Goal: Check status

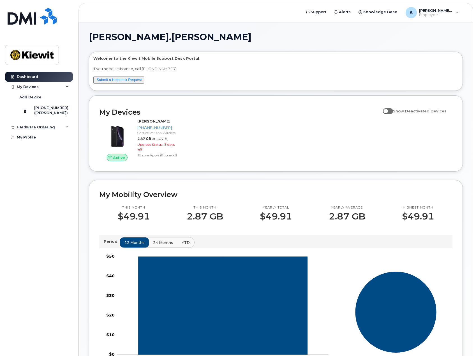
scroll to position [140, 0]
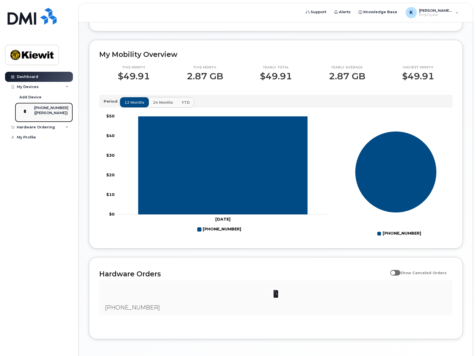
click at [43, 116] on div "([PERSON_NAME])" at bounding box center [51, 112] width 34 height 5
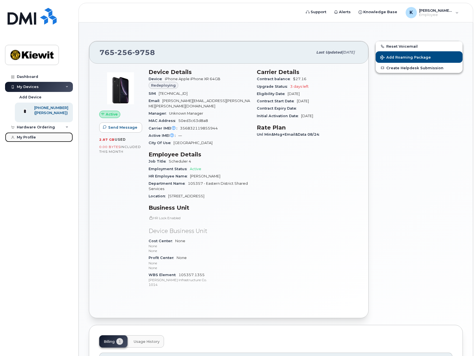
click at [24, 140] on div "My Profile" at bounding box center [26, 137] width 19 height 4
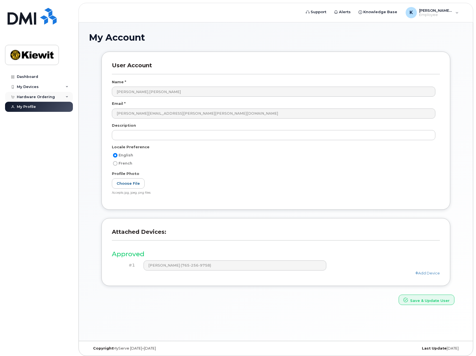
click at [44, 97] on div "Hardware Ordering" at bounding box center [36, 97] width 38 height 4
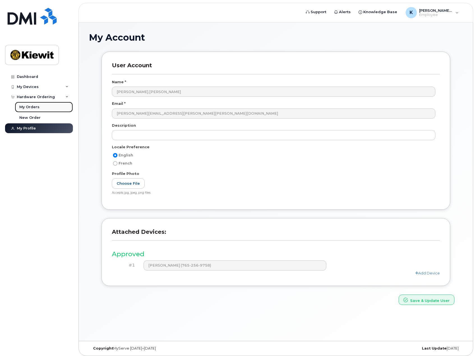
click at [38, 107] on div "My Orders" at bounding box center [29, 107] width 20 height 5
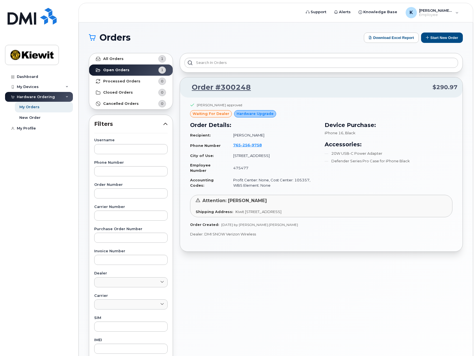
click at [212, 238] on div "Shannon Murray approved waiting for dealer Hardware Upgrade Order Details: Reci…" at bounding box center [321, 175] width 283 height 154
click at [211, 87] on link "Order #300248" at bounding box center [218, 87] width 66 height 10
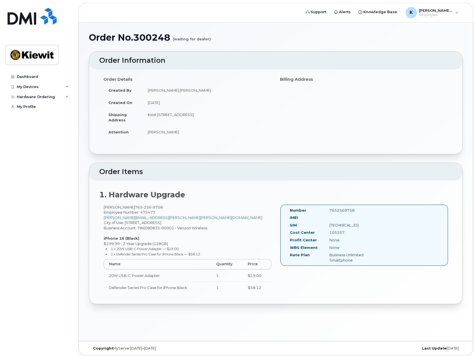
click at [159, 116] on td "Kiwit [STREET_ADDRESS]" at bounding box center [207, 116] width 129 height 17
drag, startPoint x: 212, startPoint y: 119, endPoint x: 144, endPoint y: 116, distance: 67.9
click at [144, 116] on td "Kiwit [STREET_ADDRESS]" at bounding box center [207, 116] width 129 height 17
click at [223, 118] on td "Kiwit [STREET_ADDRESS]" at bounding box center [207, 116] width 129 height 17
click at [157, 318] on div "Order No.300248 (waiting for dealer) × Share This Order If you want to allow ot…" at bounding box center [276, 181] width 394 height 318
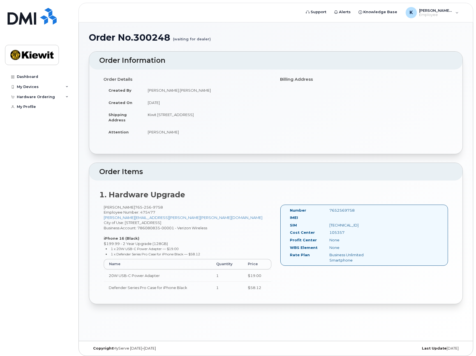
click at [212, 327] on div "Order No.300248 (waiting for dealer) × Share This Order If you want to allow ot…" at bounding box center [276, 181] width 394 height 318
click at [45, 88] on div "My Devices" at bounding box center [39, 87] width 68 height 10
click at [53, 130] on div "Hardware Ordering" at bounding box center [39, 127] width 68 height 10
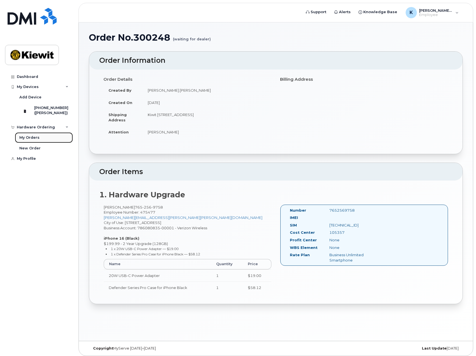
click at [33, 140] on div "My Orders" at bounding box center [29, 137] width 20 height 5
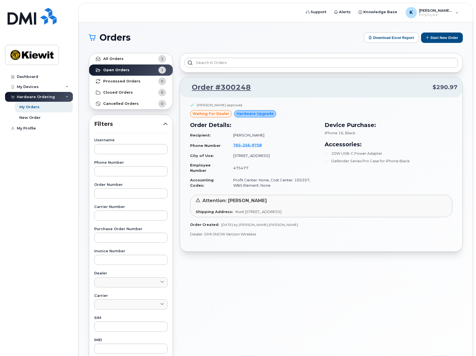
click at [244, 210] on span "Kiwit [STREET_ADDRESS]" at bounding box center [258, 211] width 46 height 4
drag, startPoint x: 218, startPoint y: 209, endPoint x: 410, endPoint y: 211, distance: 192.3
click at [403, 212] on div "Shipping Address: Kiwit 470 Chestnut Ridge Rd Ste 1 WOODCLIFF LAKE NJ 07677-773…" at bounding box center [321, 211] width 251 height 5
click at [410, 211] on div "Shipping Address: Kiwit 470 Chestnut Ridge Rd Ste 1 WOODCLIFF LAKE NJ 07677-773…" at bounding box center [321, 211] width 251 height 5
click at [196, 199] on icon at bounding box center [198, 200] width 4 height 4
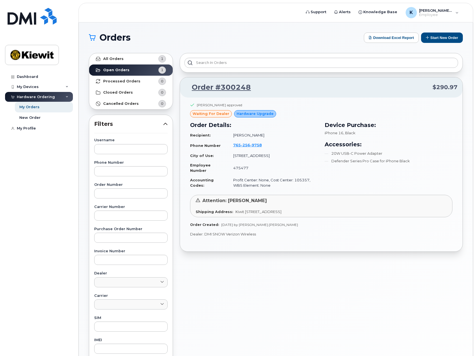
click at [214, 112] on span "waiting for dealer" at bounding box center [211, 113] width 37 height 5
click at [253, 113] on span "Hardware Upgrade" at bounding box center [255, 113] width 37 height 5
click at [47, 266] on div "Dashboard My Devices Add Device 765-256-9758 (KAITLYN CLUNE) Hardware Ordering …" at bounding box center [39, 210] width 69 height 276
click at [435, 15] on span "Employee" at bounding box center [436, 15] width 34 height 4
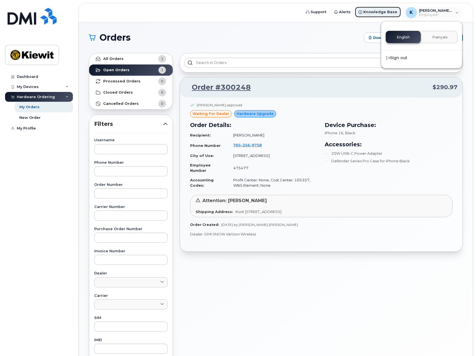
click at [384, 15] on link "Knowledge Base" at bounding box center [378, 11] width 47 height 11
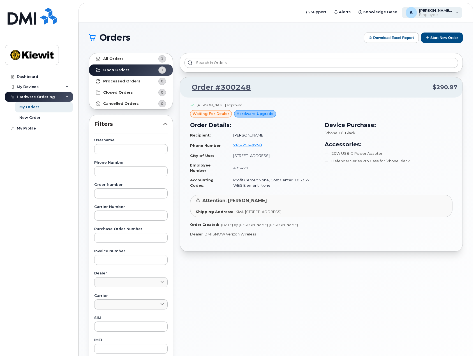
click at [430, 13] on div "Katie.Clune Employee" at bounding box center [435, 12] width 36 height 9
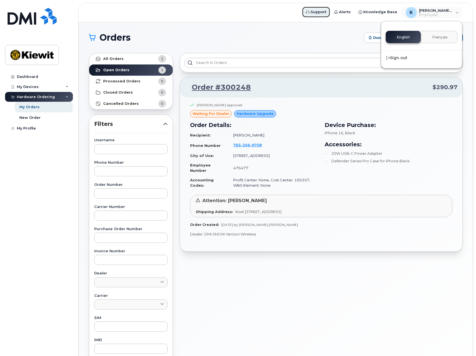
click at [326, 14] on span "Support" at bounding box center [319, 12] width 16 height 6
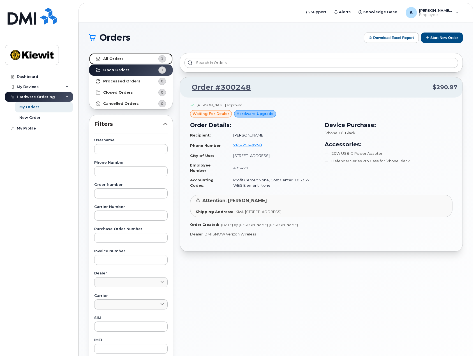
click at [123, 63] on link "All Orders 1" at bounding box center [131, 58] width 84 height 11
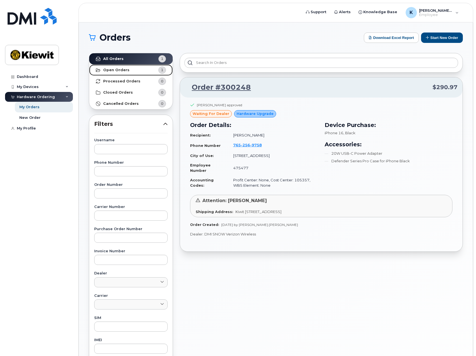
click at [127, 69] on link "Open Orders 1" at bounding box center [131, 69] width 84 height 11
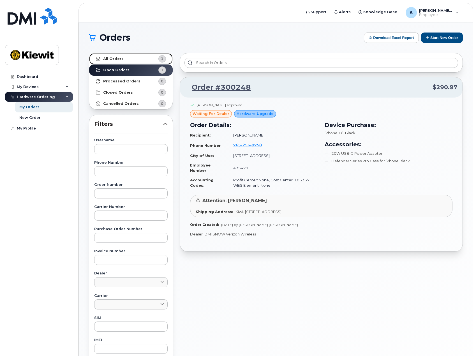
click at [128, 58] on link "All Orders 1" at bounding box center [131, 58] width 84 height 11
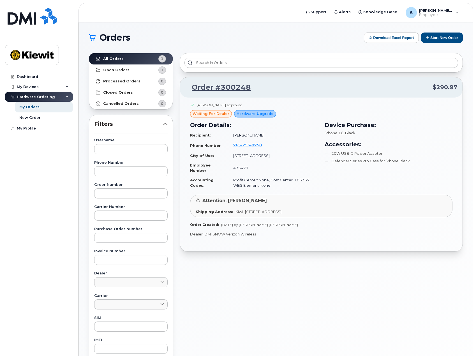
click at [230, 302] on div "Order #300248 $290.97 Shannon Murray approved waiting for dealer Hardware Upgra…" at bounding box center [321, 247] width 290 height 394
click at [26, 126] on div "My Profile" at bounding box center [26, 128] width 19 height 4
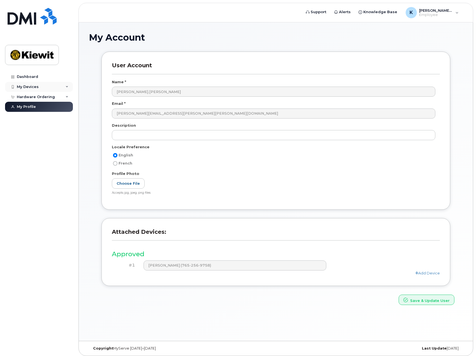
click at [34, 85] on div "My Devices" at bounding box center [28, 87] width 22 height 4
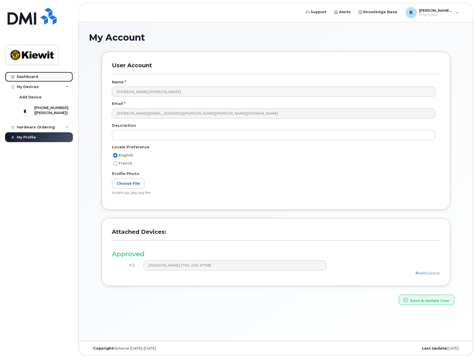
click at [41, 75] on link "Dashboard" at bounding box center [39, 77] width 68 height 10
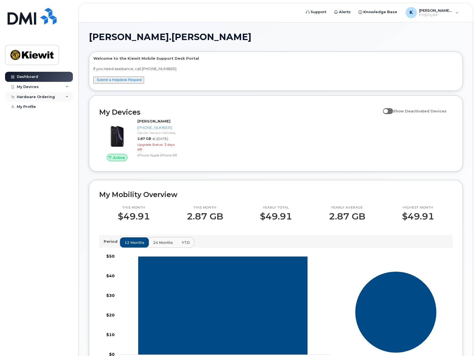
click at [34, 98] on div "Hardware Ordering" at bounding box center [36, 97] width 38 height 4
click at [33, 106] on div "My Orders" at bounding box center [29, 107] width 20 height 5
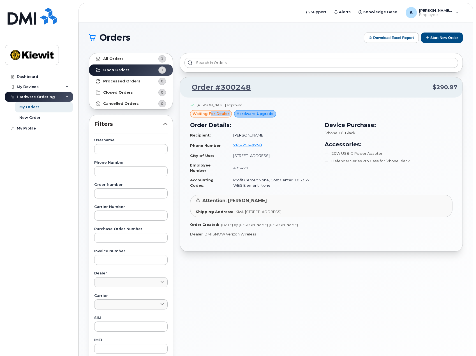
drag, startPoint x: 210, startPoint y: 112, endPoint x: 283, endPoint y: 113, distance: 72.9
click at [282, 113] on div "[PERSON_NAME] approved waiting for dealer Hardware Upgrade Order Details: Recip…" at bounding box center [321, 148] width 262 height 91
click at [286, 118] on div "Order Details: Recipient: [PERSON_NAME] Phone Number [PHONE_NUMBER] City of Use…" at bounding box center [254, 155] width 135 height 76
